Goal: Information Seeking & Learning: Learn about a topic

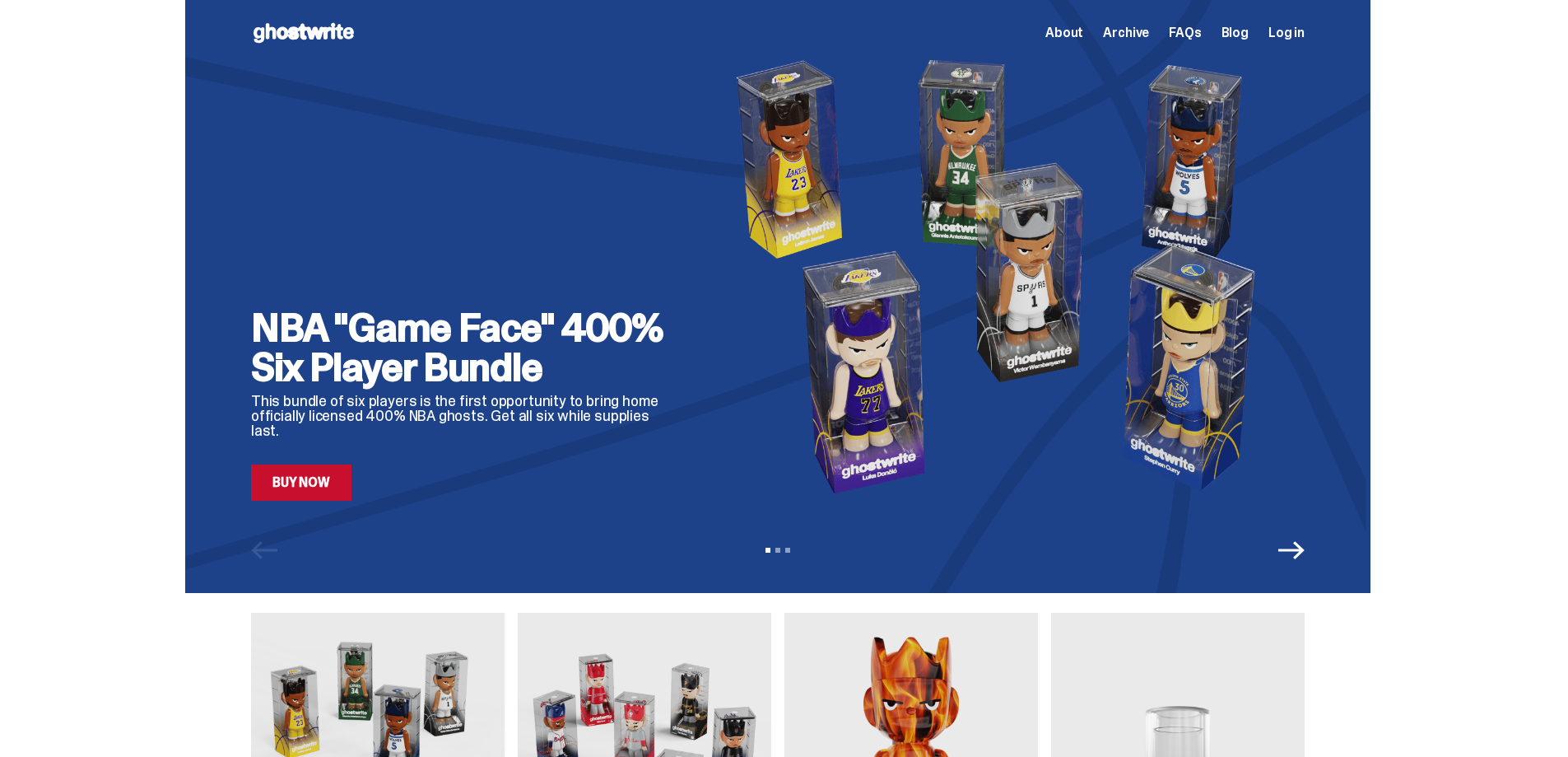
click at [1184, 34] on span "FAQs" at bounding box center [1185, 33] width 32 height 13
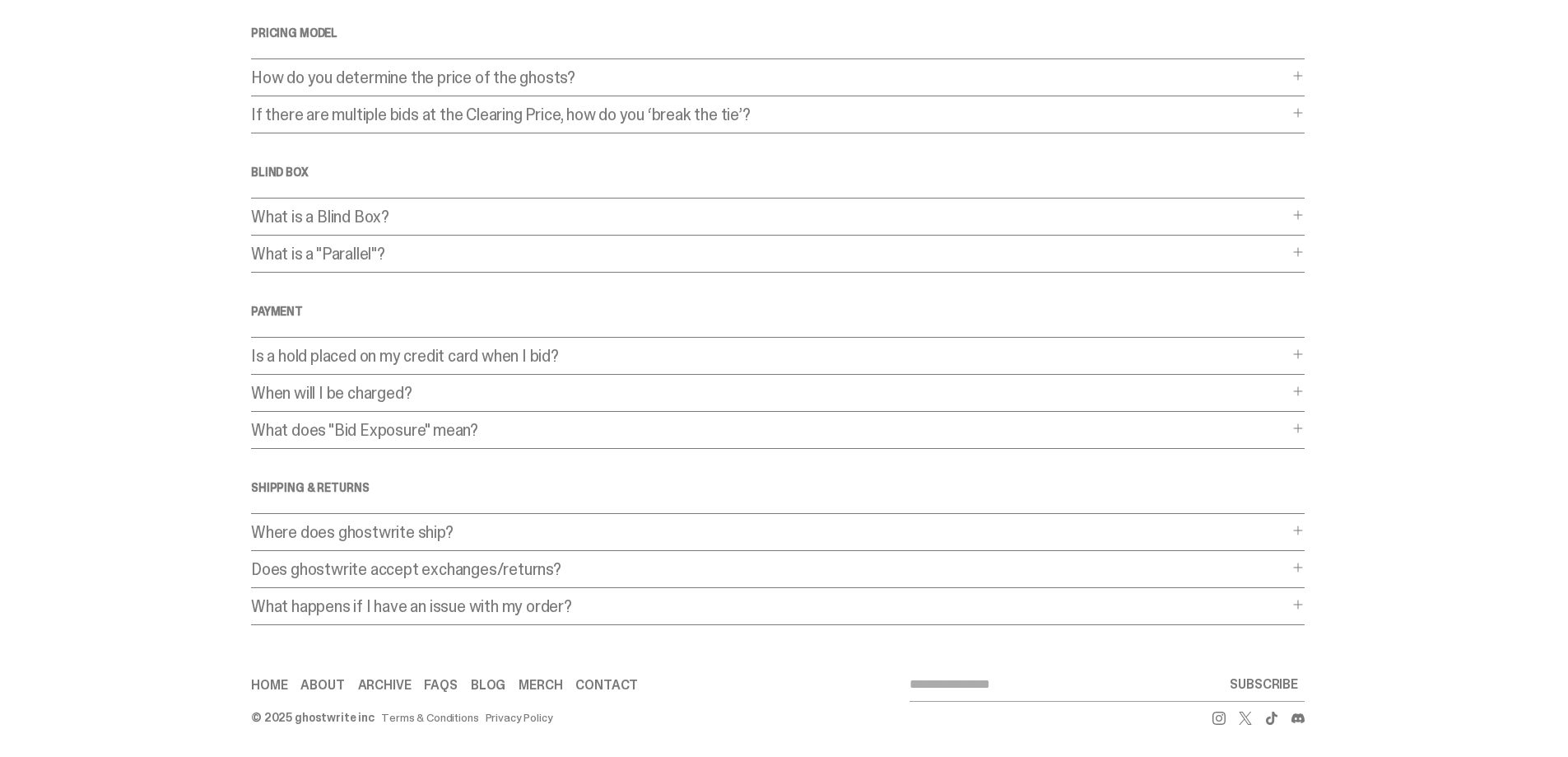
scroll to position [312, 0]
click at [682, 363] on p "Is a hold placed on my credit card when I bid?" at bounding box center [769, 355] width 1037 height 16
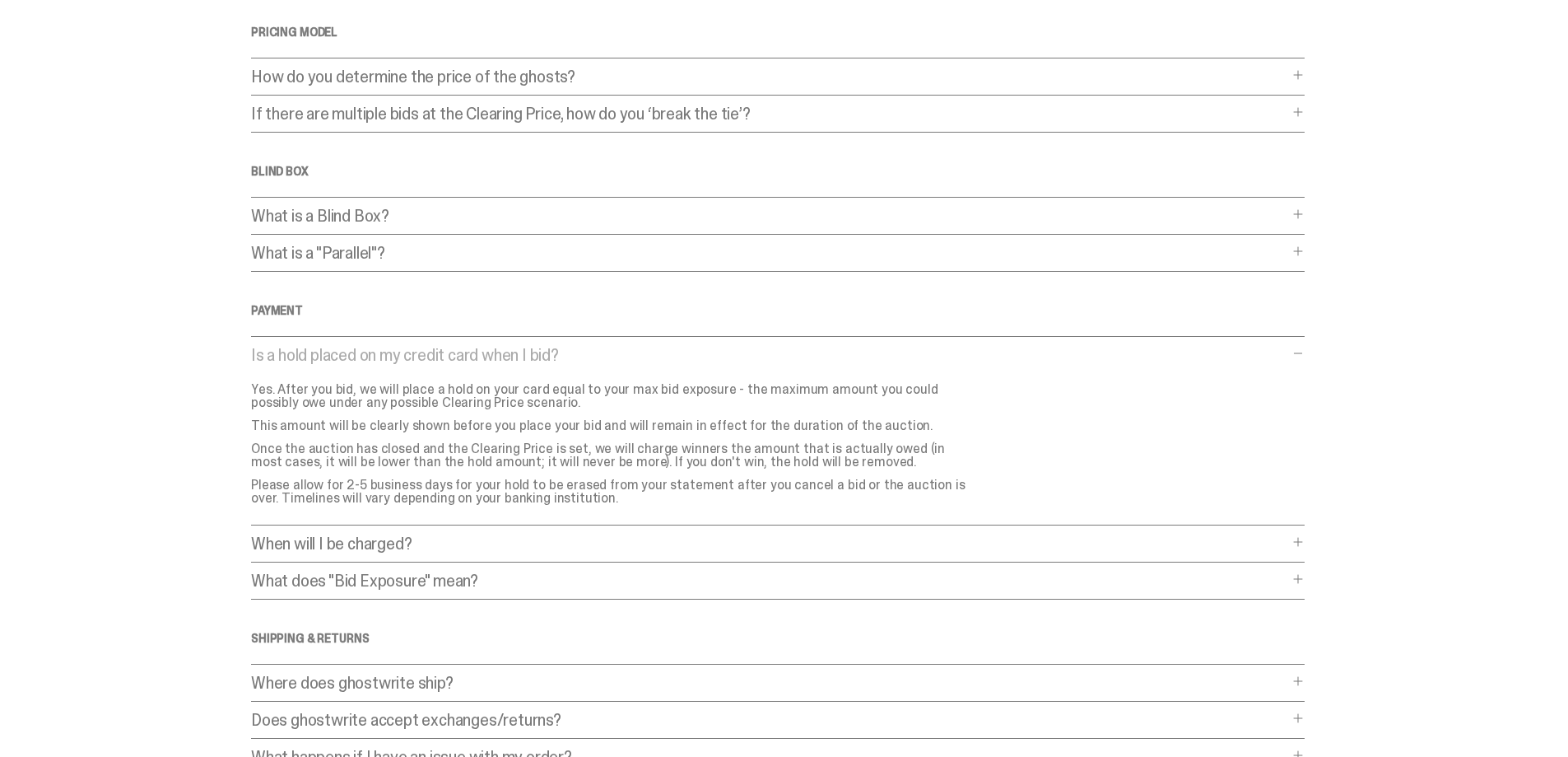
click at [399, 210] on p "What is a Blind Box?" at bounding box center [769, 216] width 1037 height 16
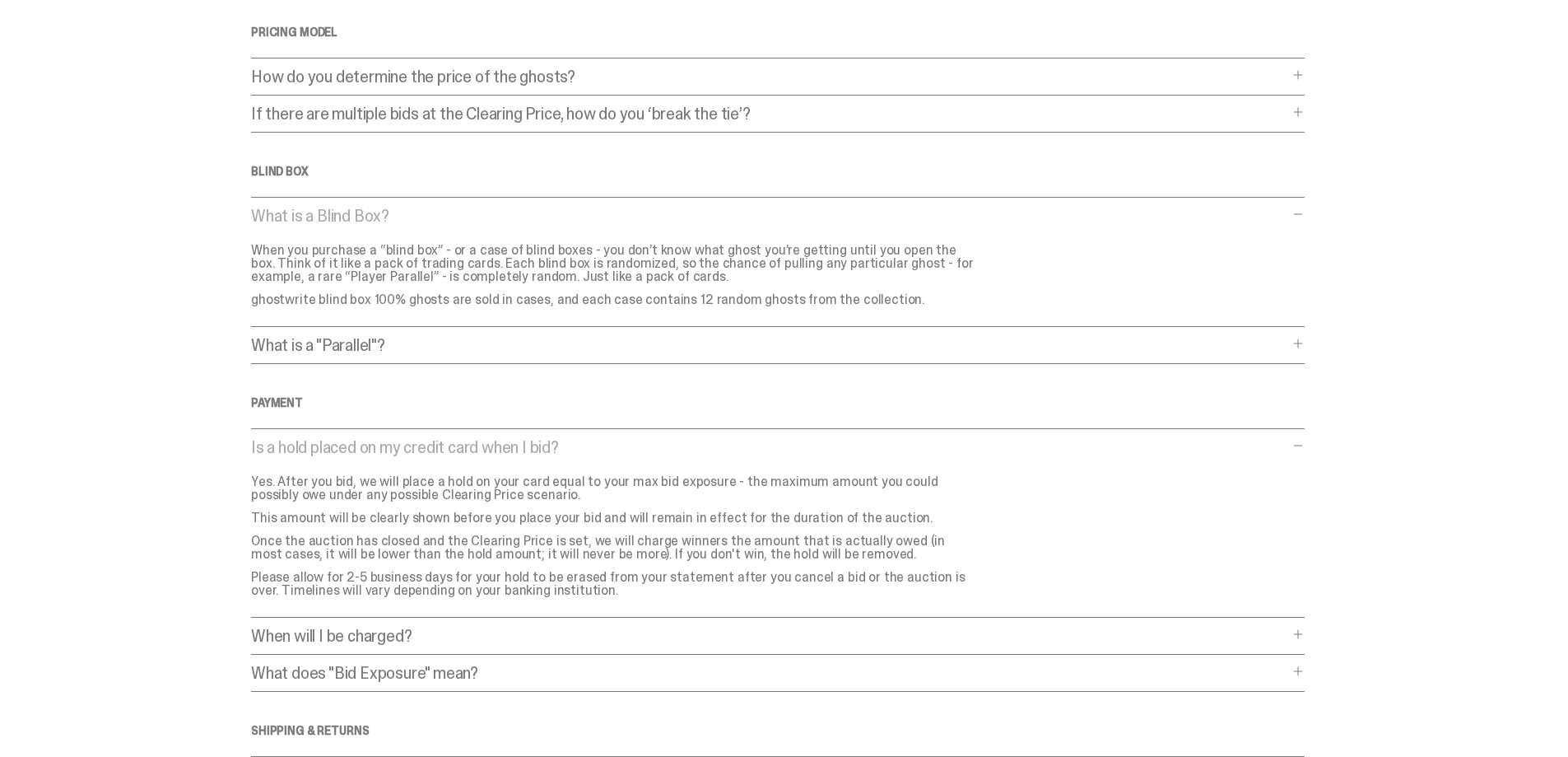
click at [1281, 394] on div "Frequently Asked Questions General What is a Blind Dutch Auction? What is a Bli…" at bounding box center [778, 311] width 1054 height 1114
click at [1314, 450] on main "Something went wrong! Hang in there while we get back on track Frequently Asked…" at bounding box center [778, 311] width 1556 height 1114
click at [1305, 445] on span at bounding box center [1298, 445] width 13 height 13
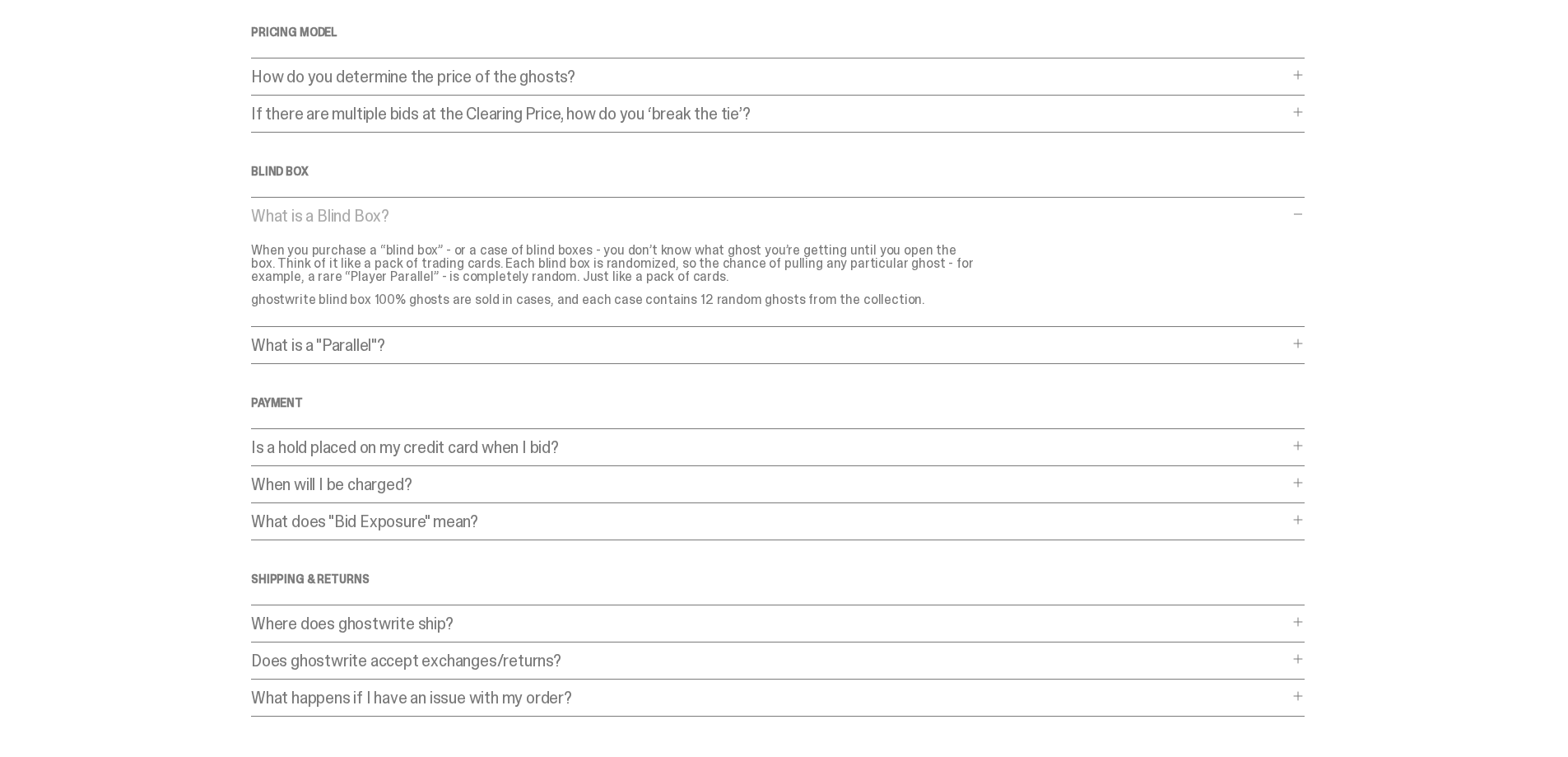
scroll to position [394, 0]
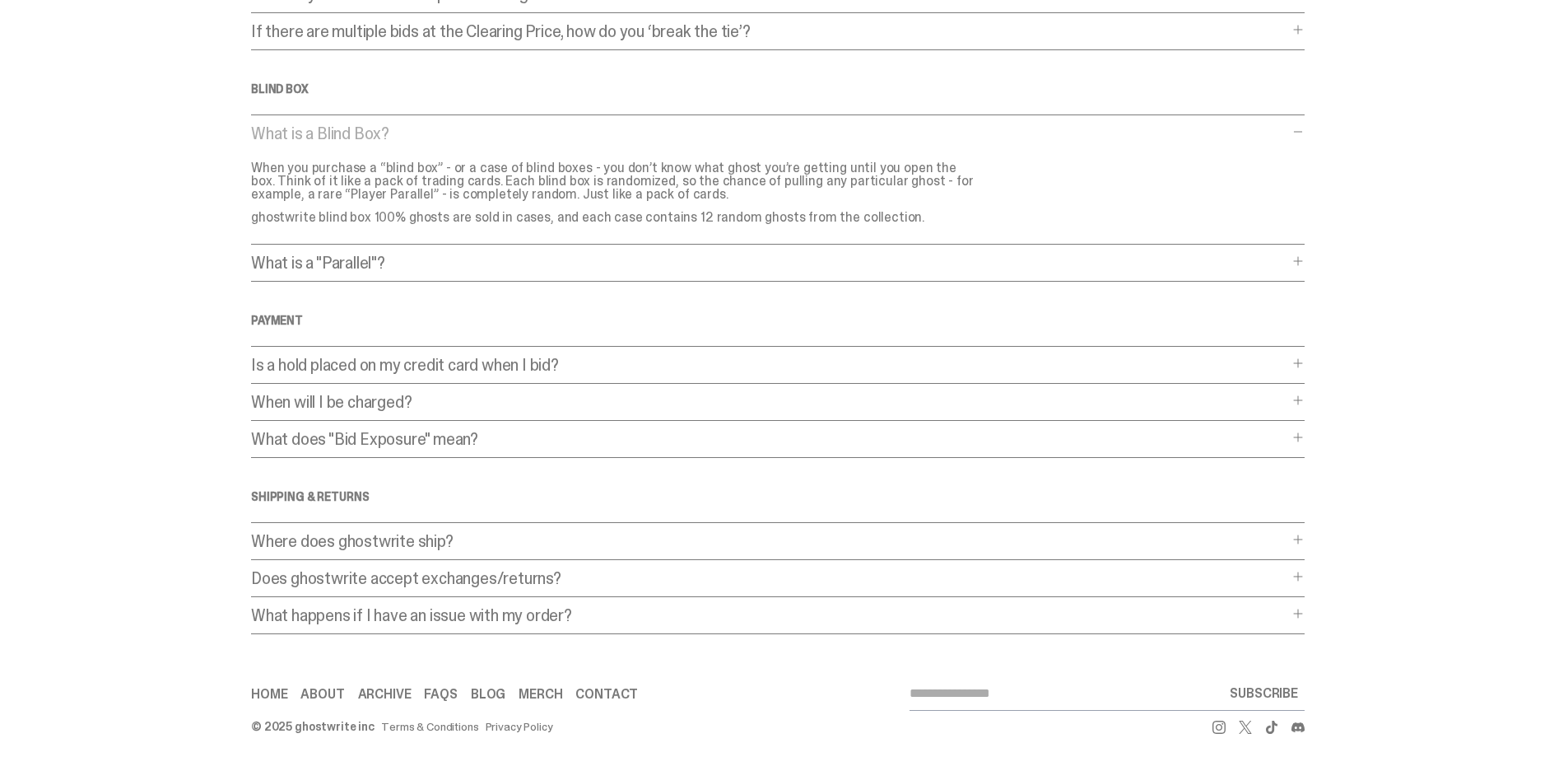
click at [1299, 395] on span at bounding box center [1298, 400] width 13 height 13
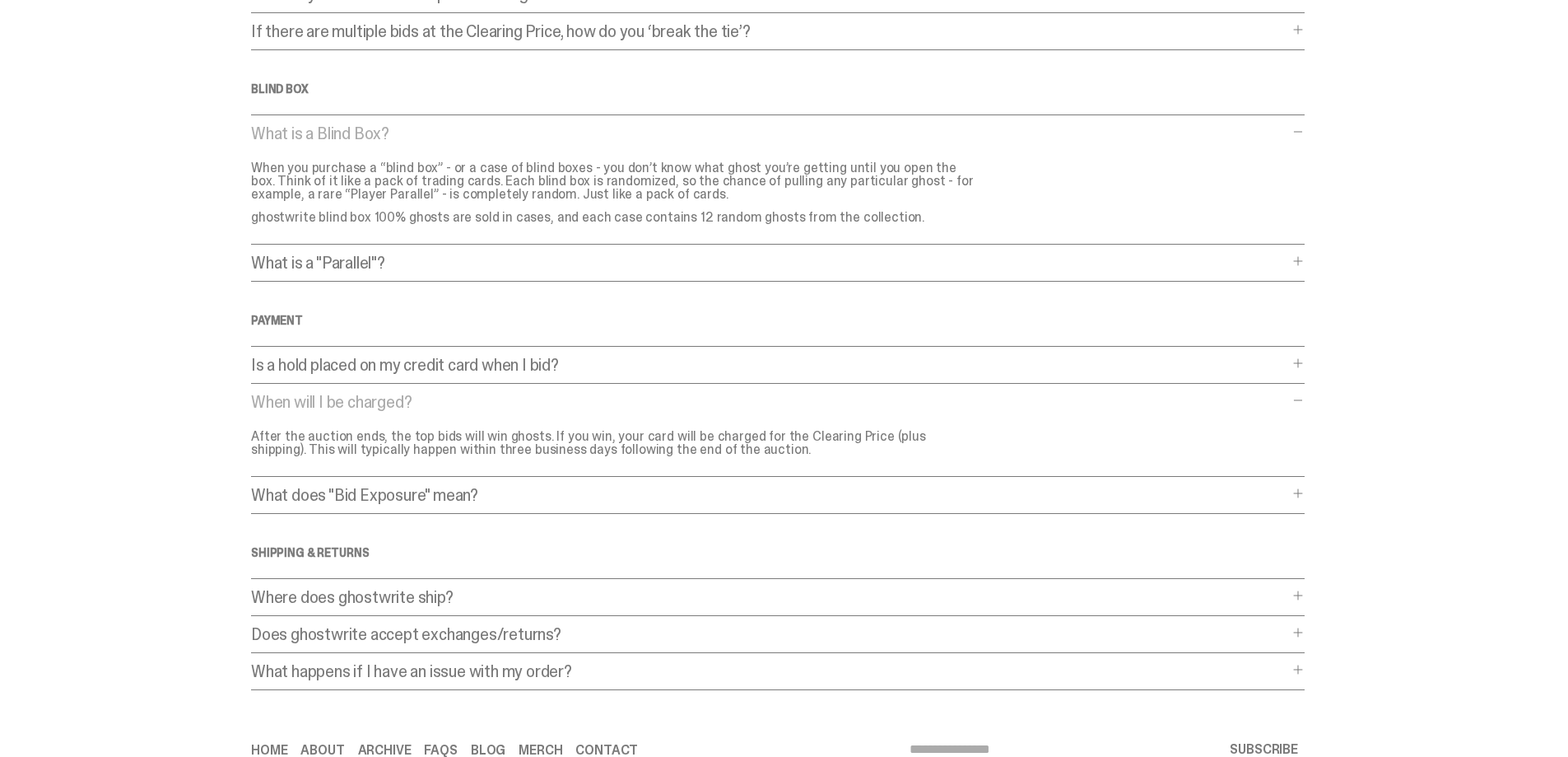
click at [1305, 398] on span at bounding box center [1298, 400] width 13 height 13
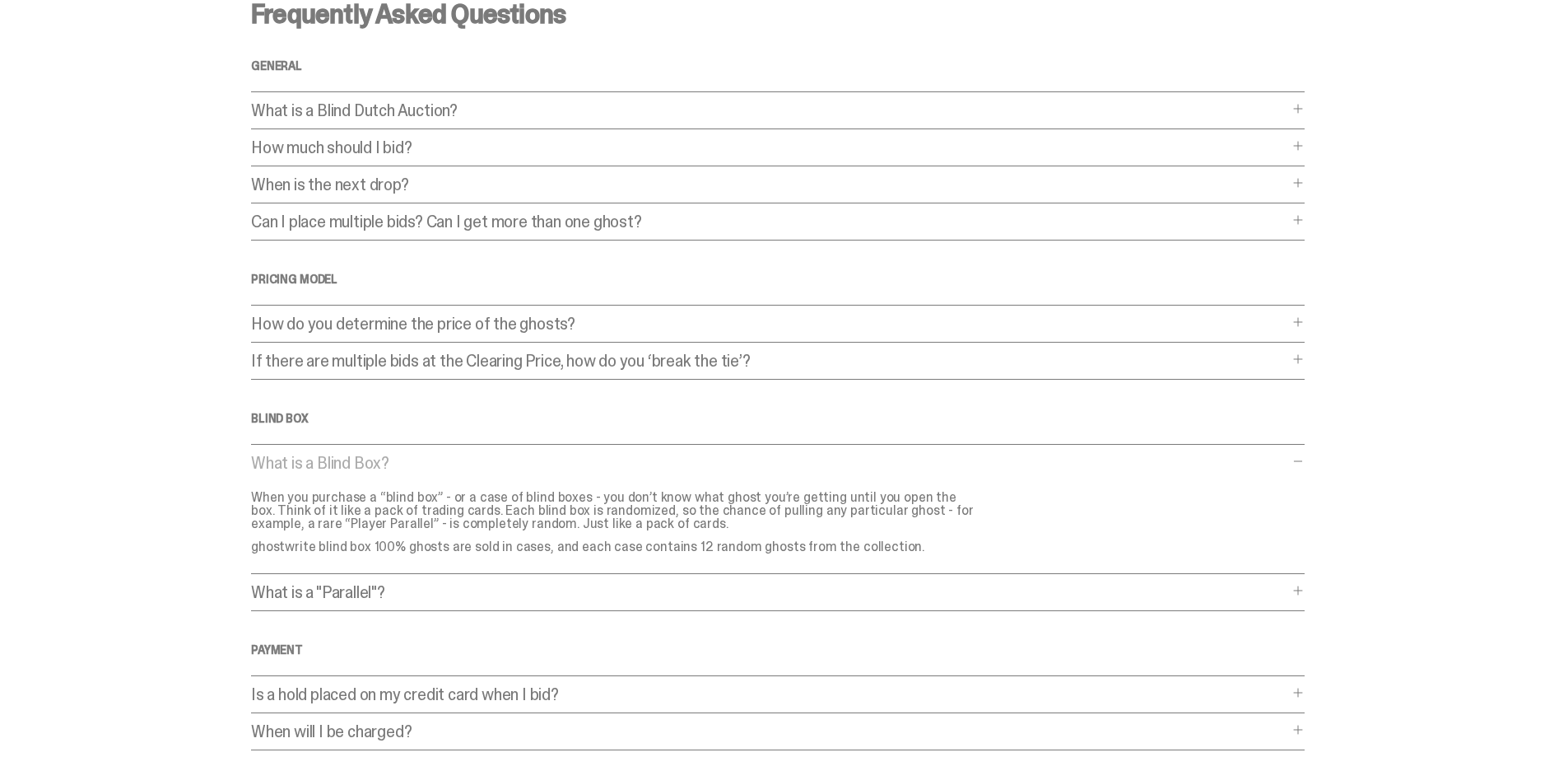
scroll to position [0, 0]
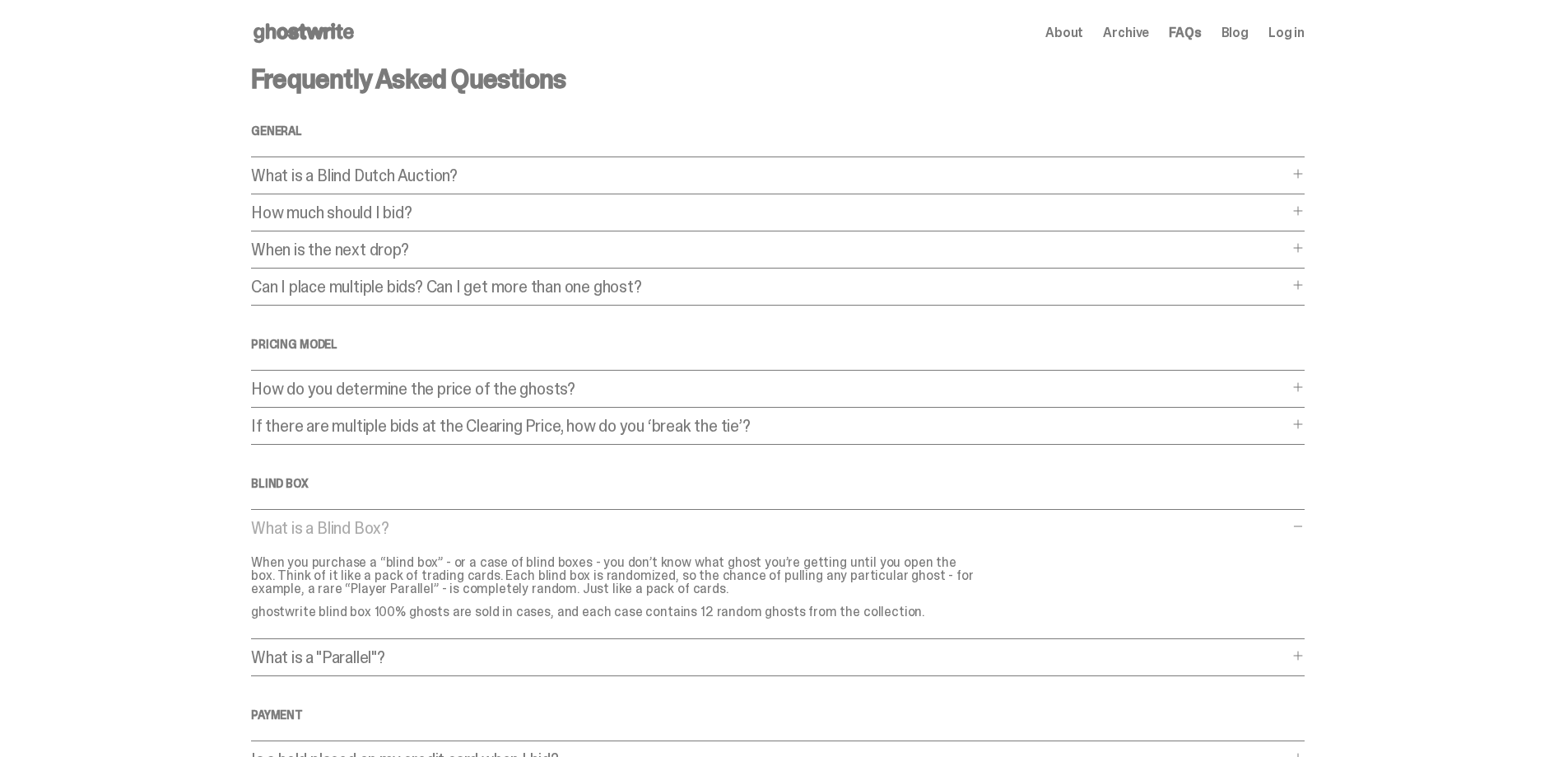
click at [873, 176] on p "What is a Blind Dutch Auction?" at bounding box center [769, 176] width 1037 height 16
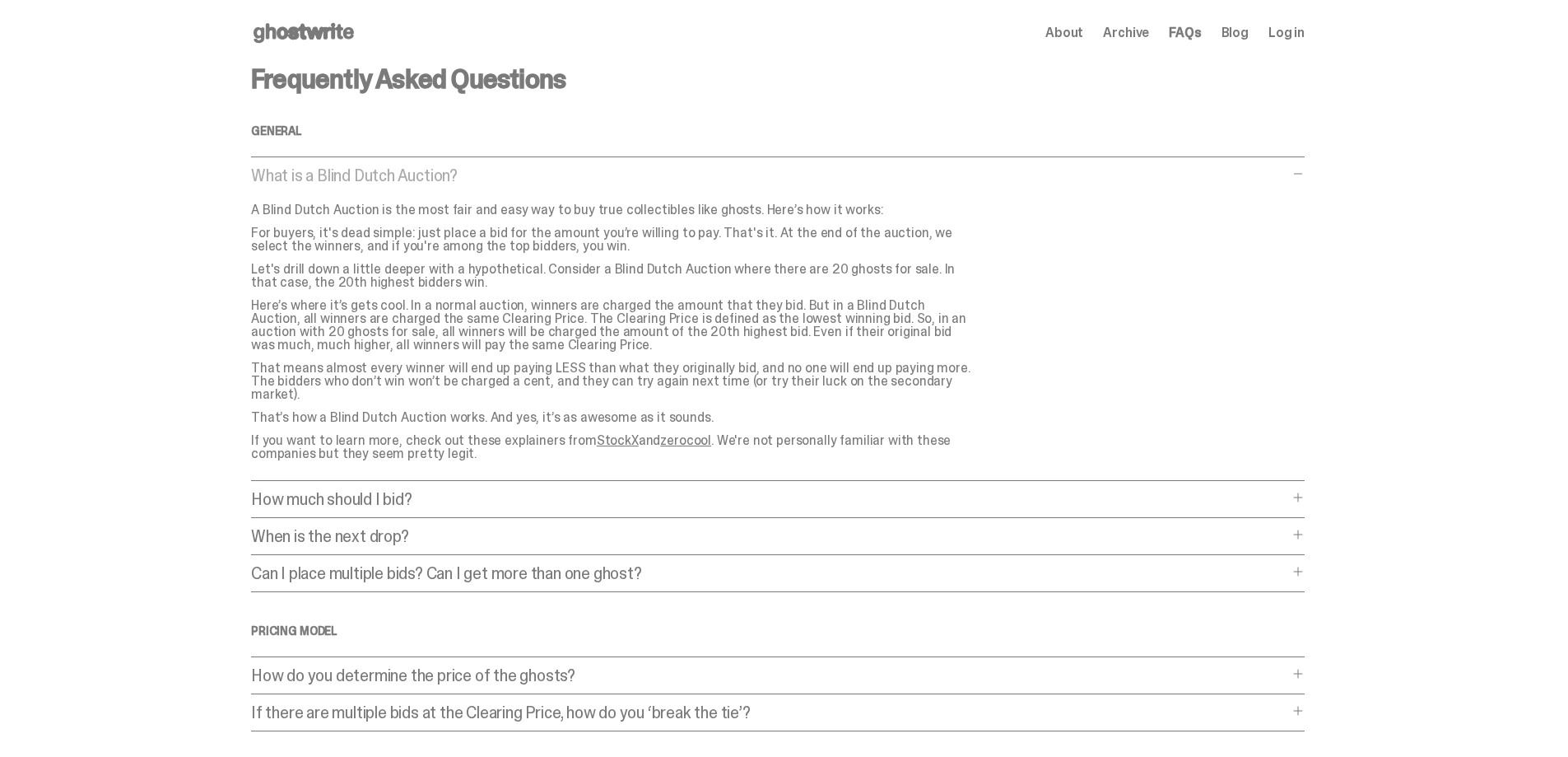
click at [1301, 176] on span at bounding box center [1298, 174] width 13 height 13
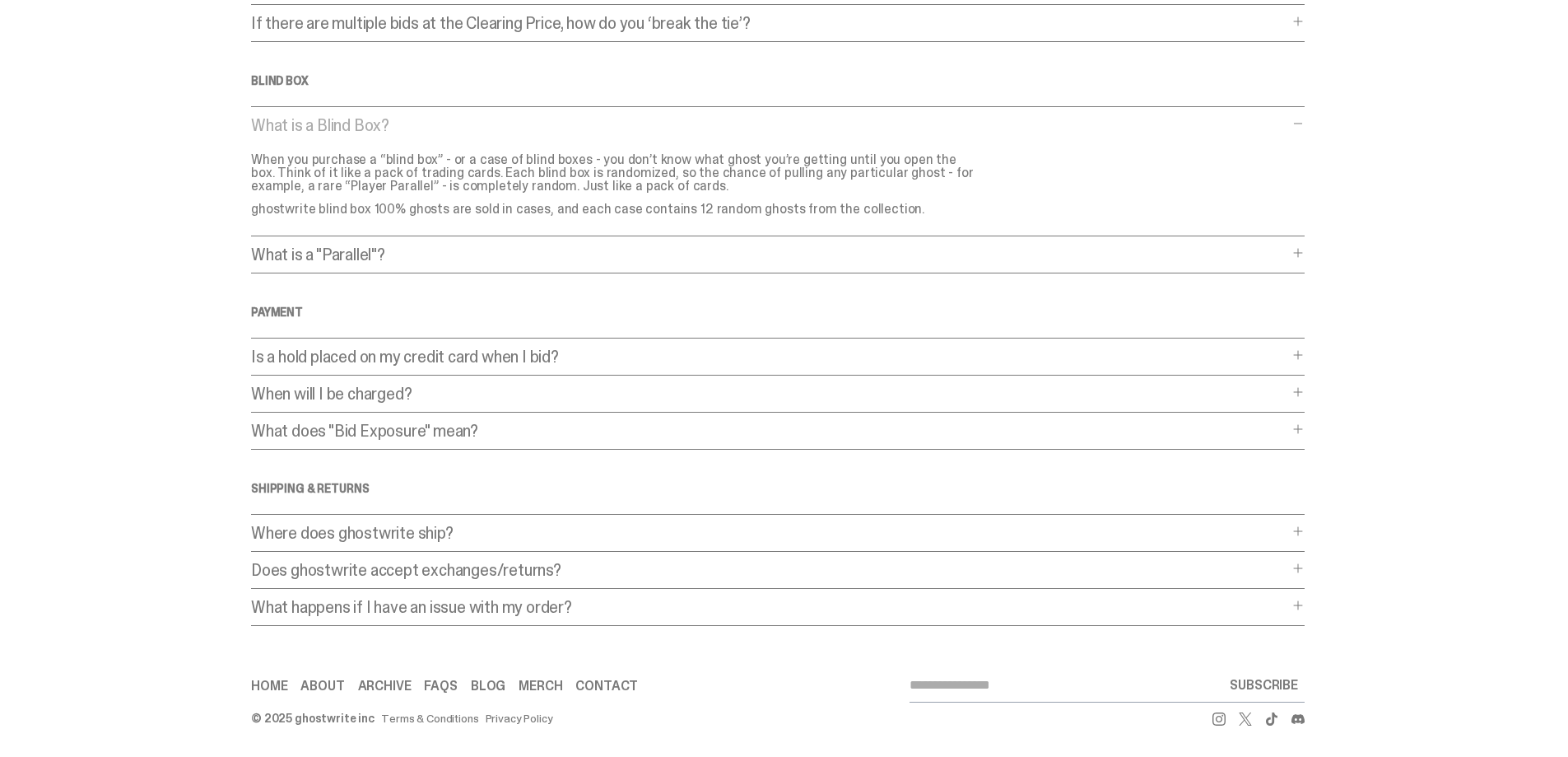
scroll to position [404, 0]
